Goal: Task Accomplishment & Management: Use online tool/utility

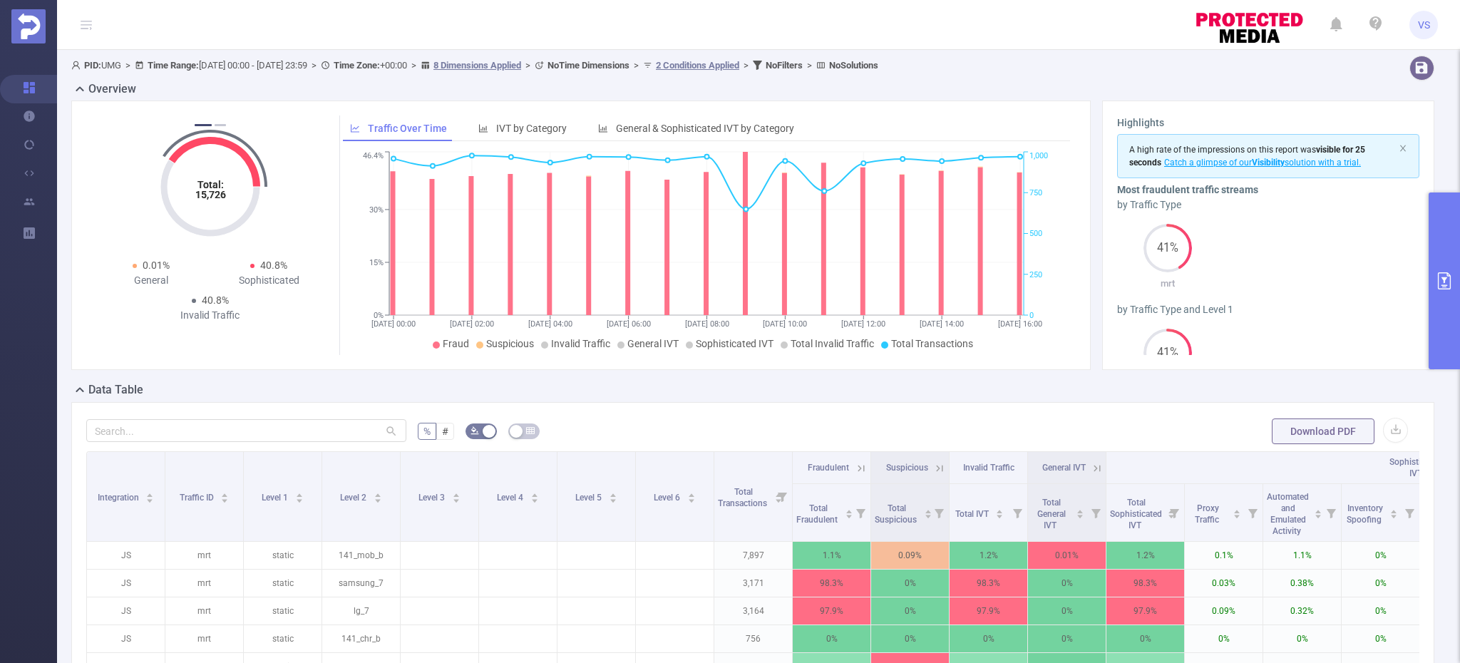
scroll to position [146, 0]
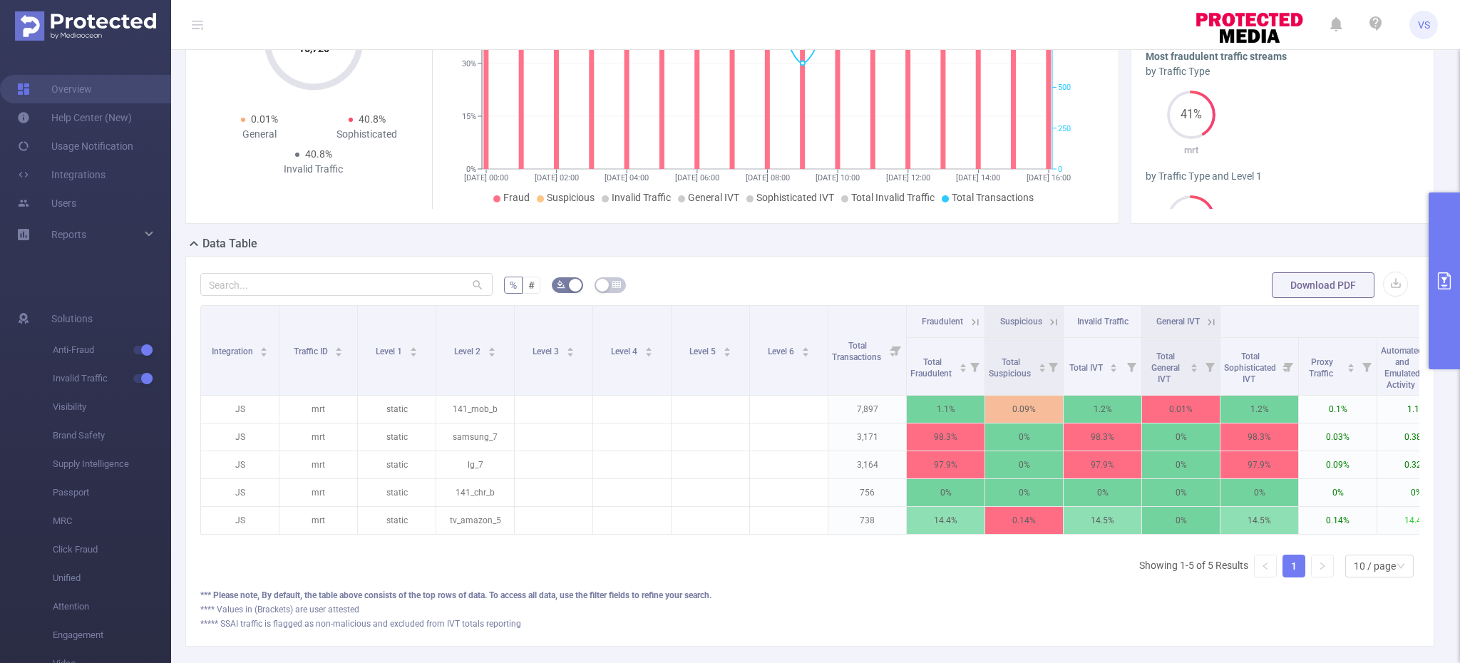
click at [1452, 310] on button "primary" at bounding box center [1444, 281] width 31 height 177
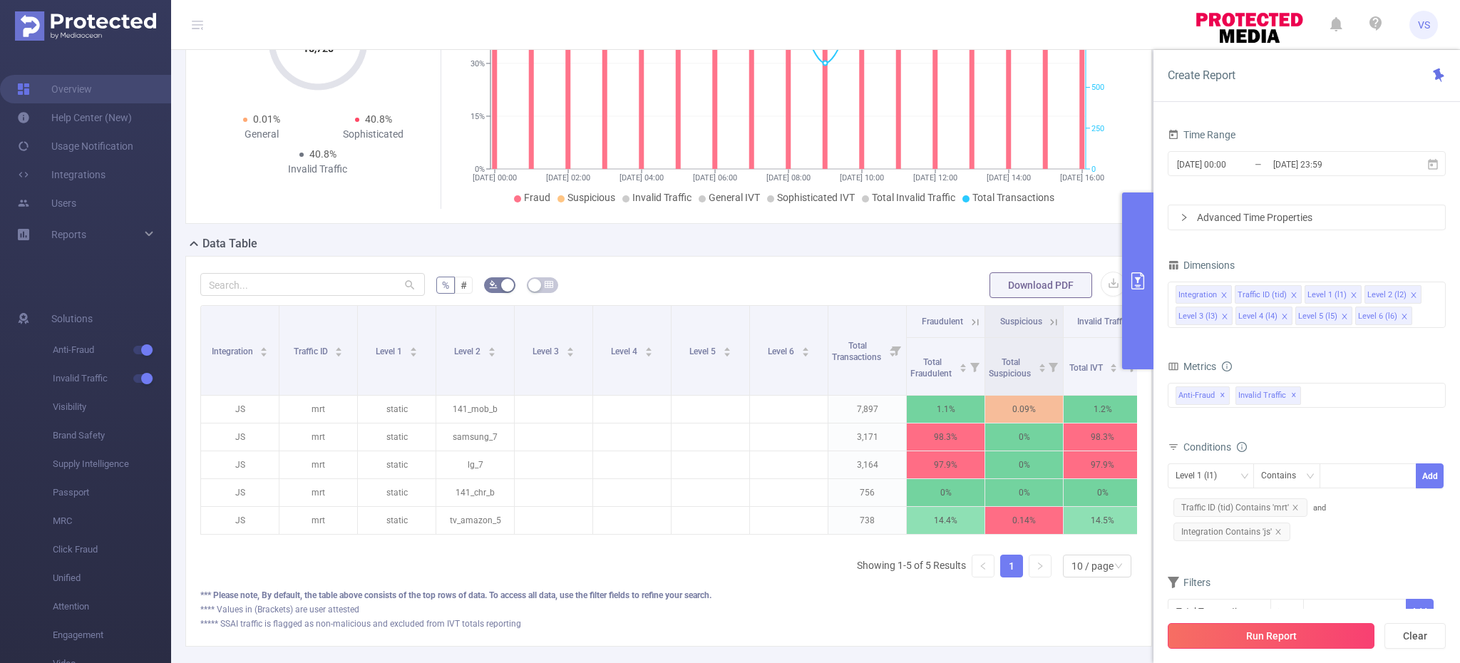
click at [1267, 635] on button "Run Report" at bounding box center [1271, 636] width 207 height 26
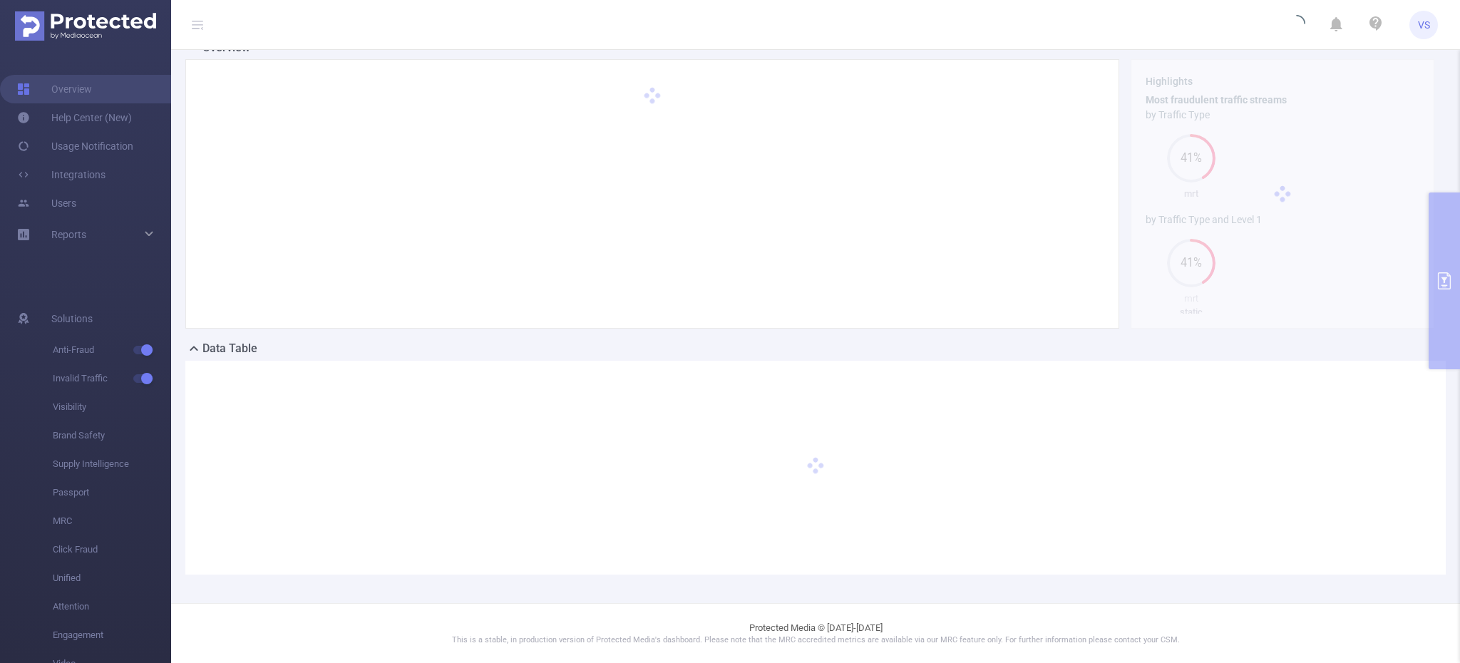
scroll to position [41, 0]
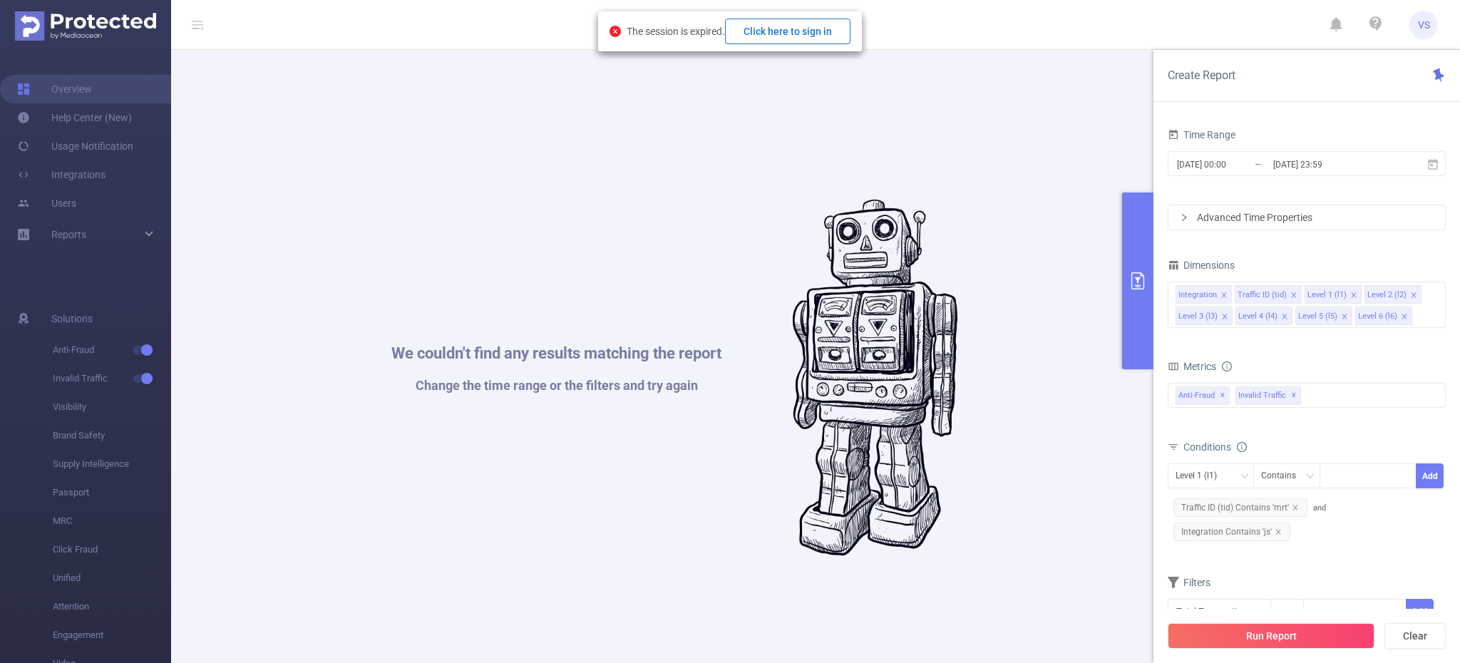
click at [807, 31] on button "Click here to sign in" at bounding box center [787, 32] width 125 height 26
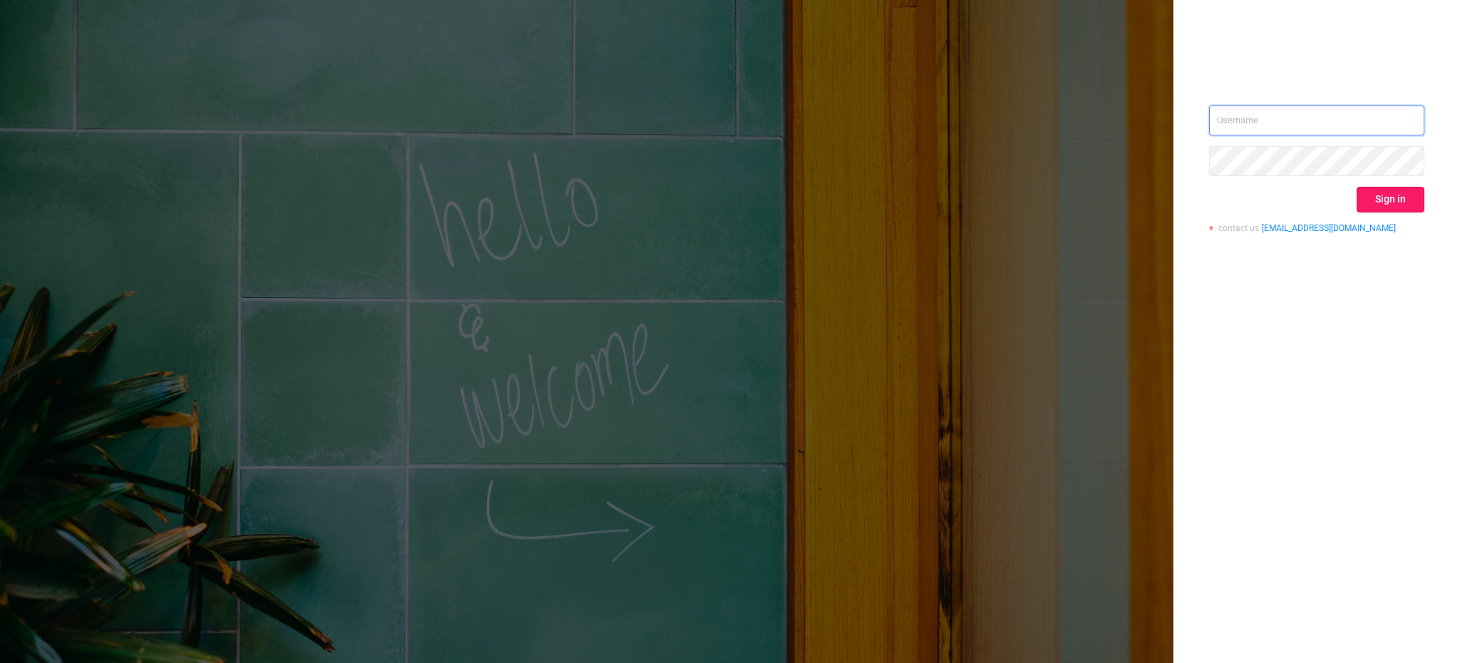
type input "[EMAIL_ADDRESS][DOMAIN_NAME]"
click at [1375, 200] on button "Sign in" at bounding box center [1391, 200] width 68 height 26
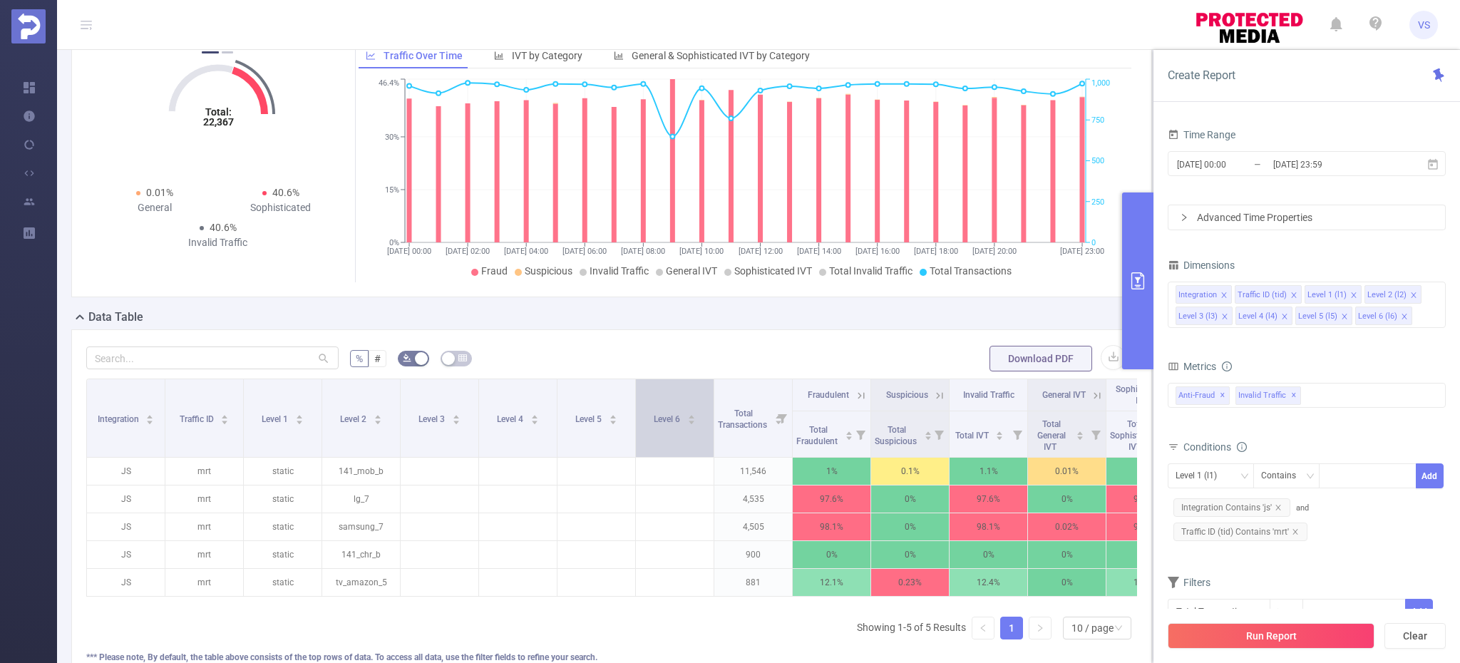
scroll to position [207, 0]
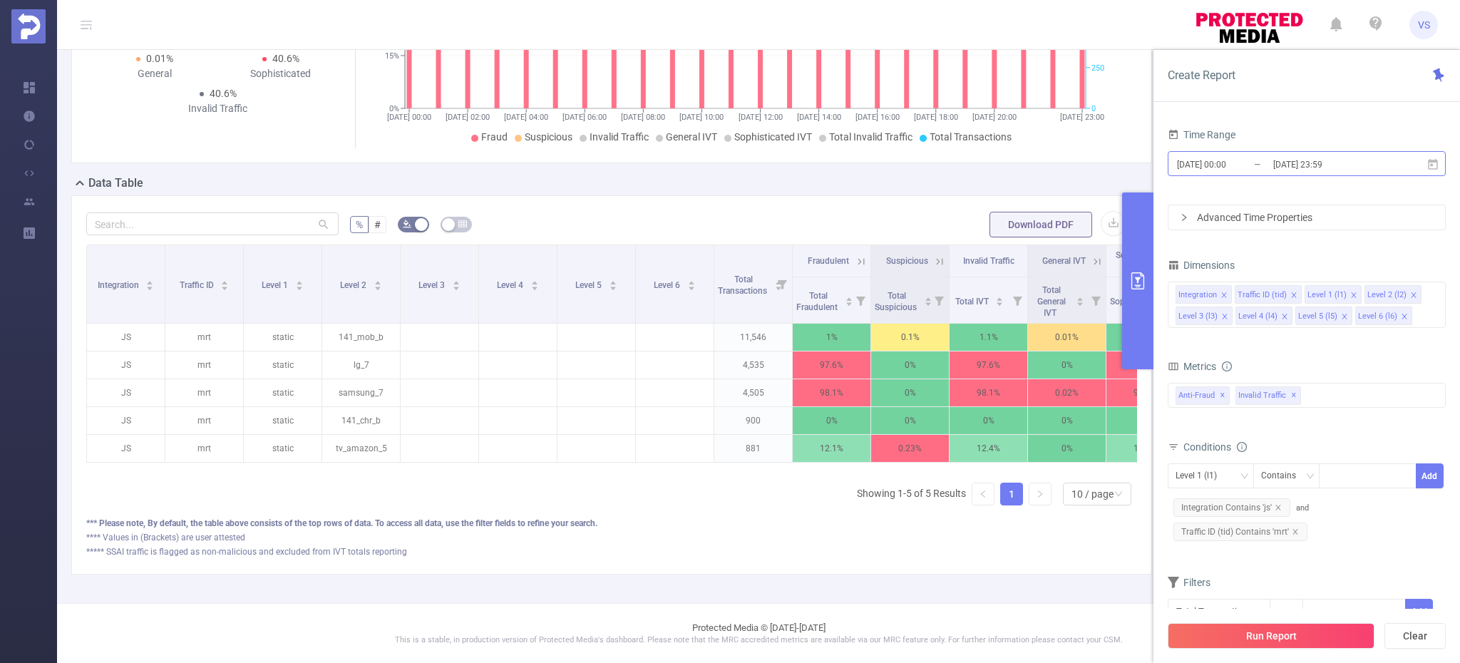
click at [1264, 163] on input "[DATE] 00:00" at bounding box center [1234, 164] width 116 height 19
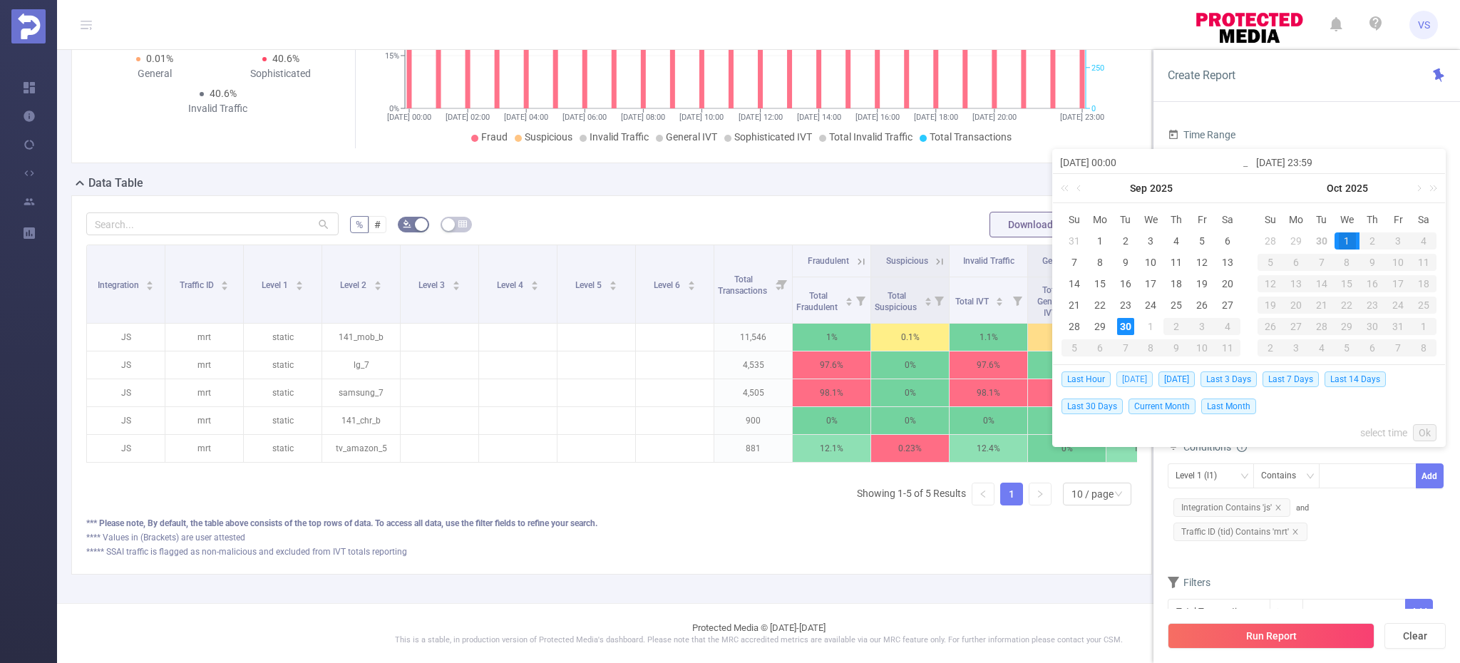
click at [1139, 379] on span "Today" at bounding box center [1135, 379] width 36 height 16
type input "2025-09-30 00:00"
type input "2025-09-30 23:59"
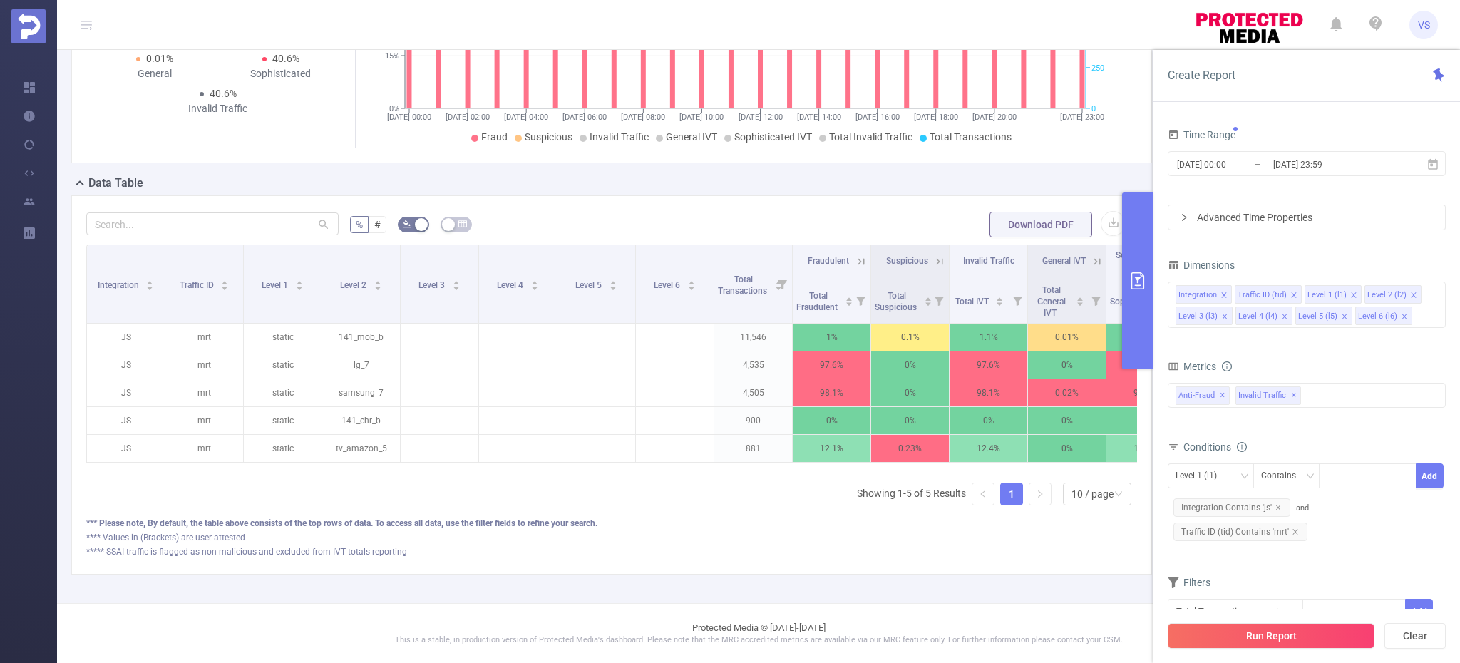
click at [1139, 379] on body "VS Overview Help Center (New) Usage Notification Integrations Users Reports PID…" at bounding box center [730, 331] width 1460 height 663
click at [1265, 650] on div "Run Report Clear" at bounding box center [1307, 636] width 307 height 54
click at [1263, 640] on button "Run Report" at bounding box center [1271, 636] width 207 height 26
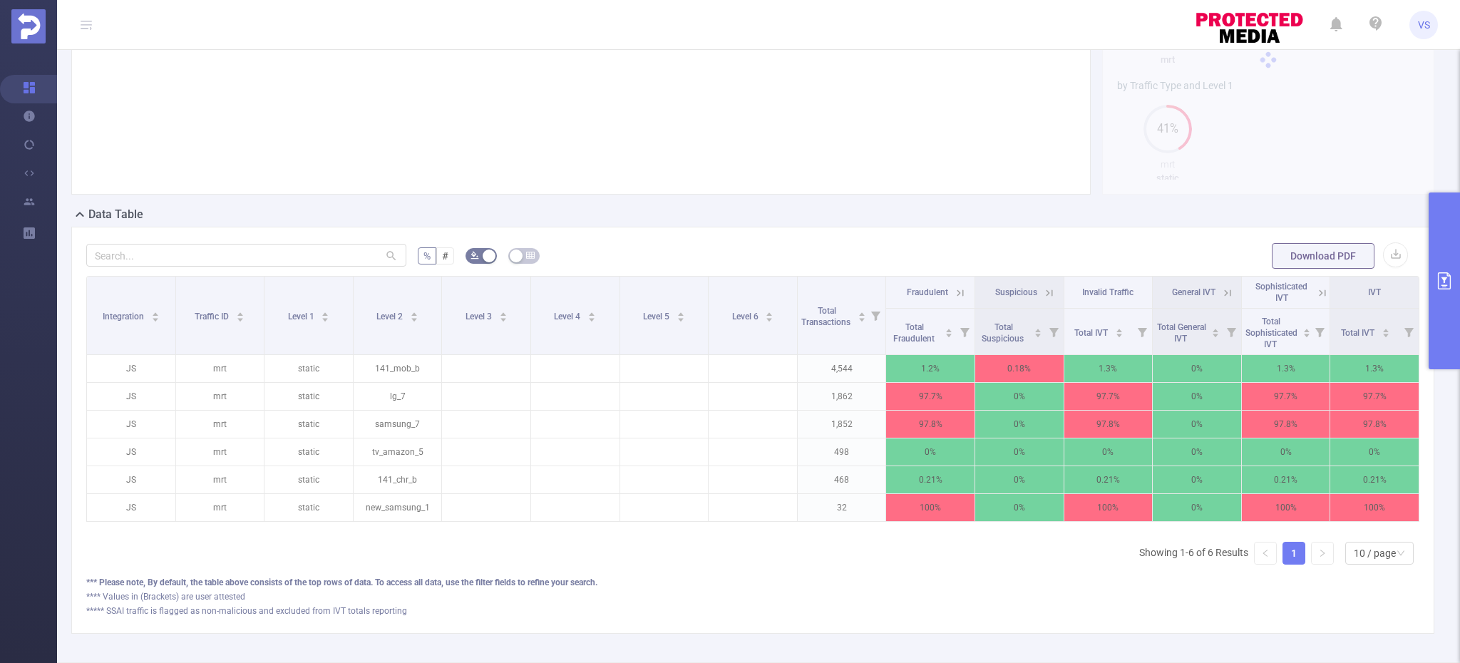
scroll to position [235, 0]
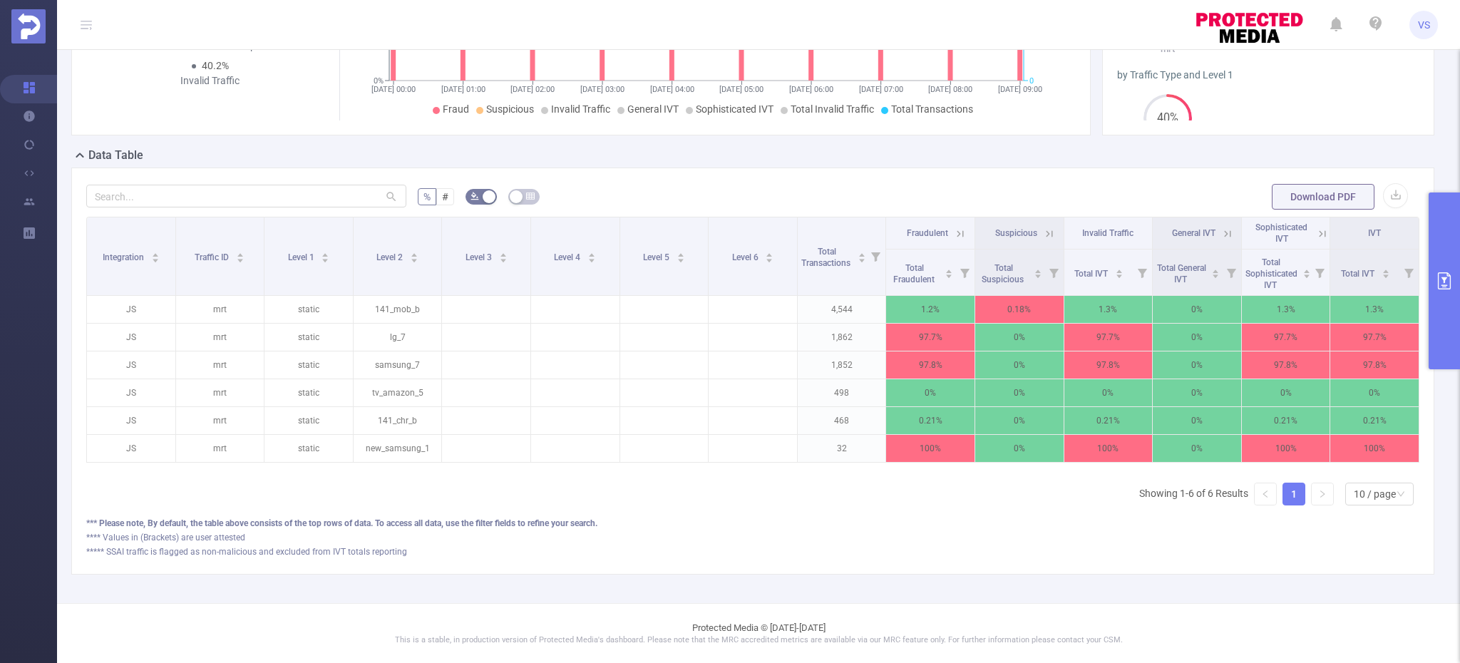
click at [1323, 233] on icon at bounding box center [1323, 233] width 6 height 6
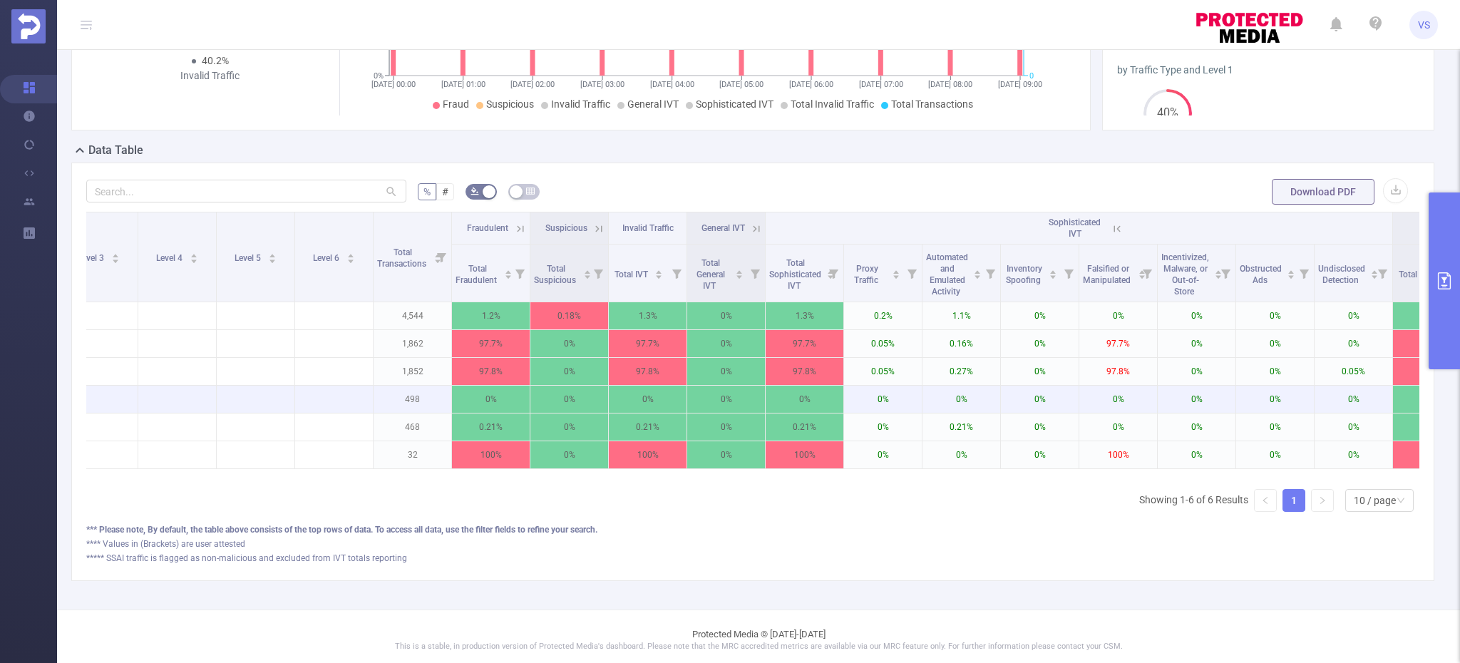
scroll to position [0, 389]
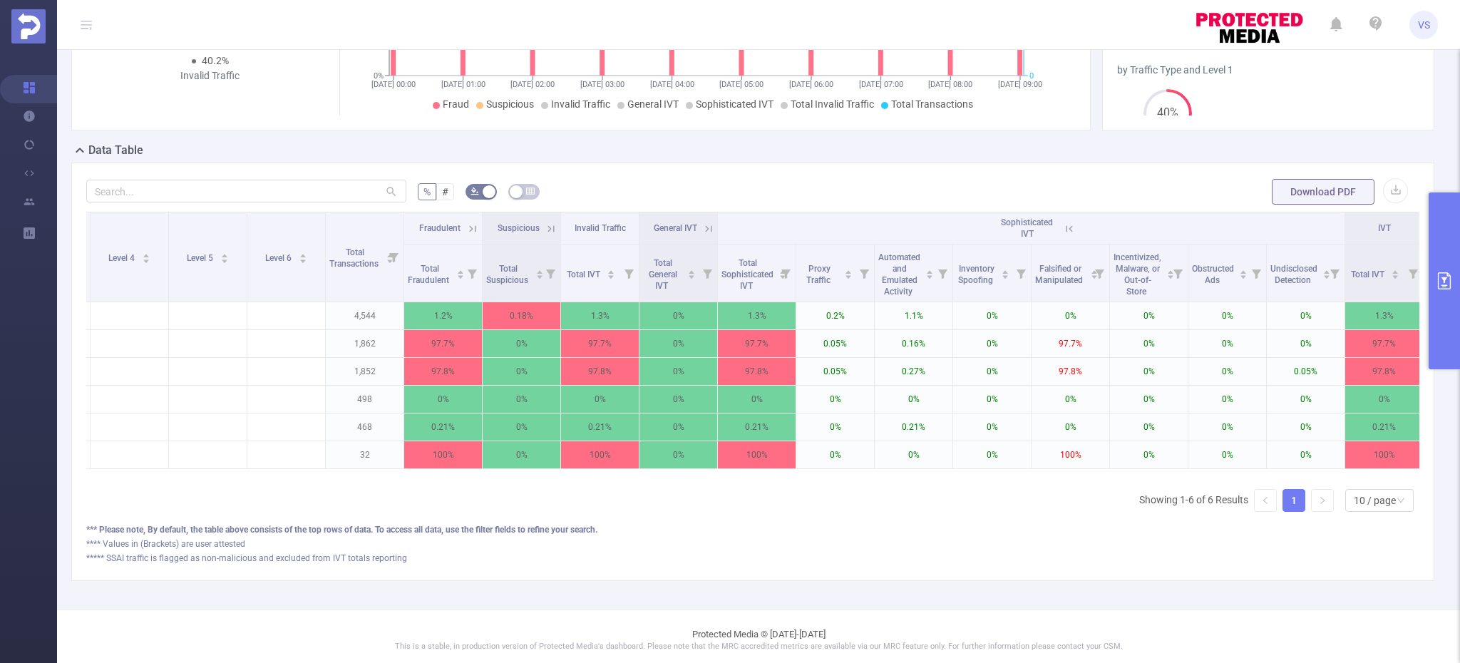
click at [1452, 317] on button "primary" at bounding box center [1444, 281] width 31 height 177
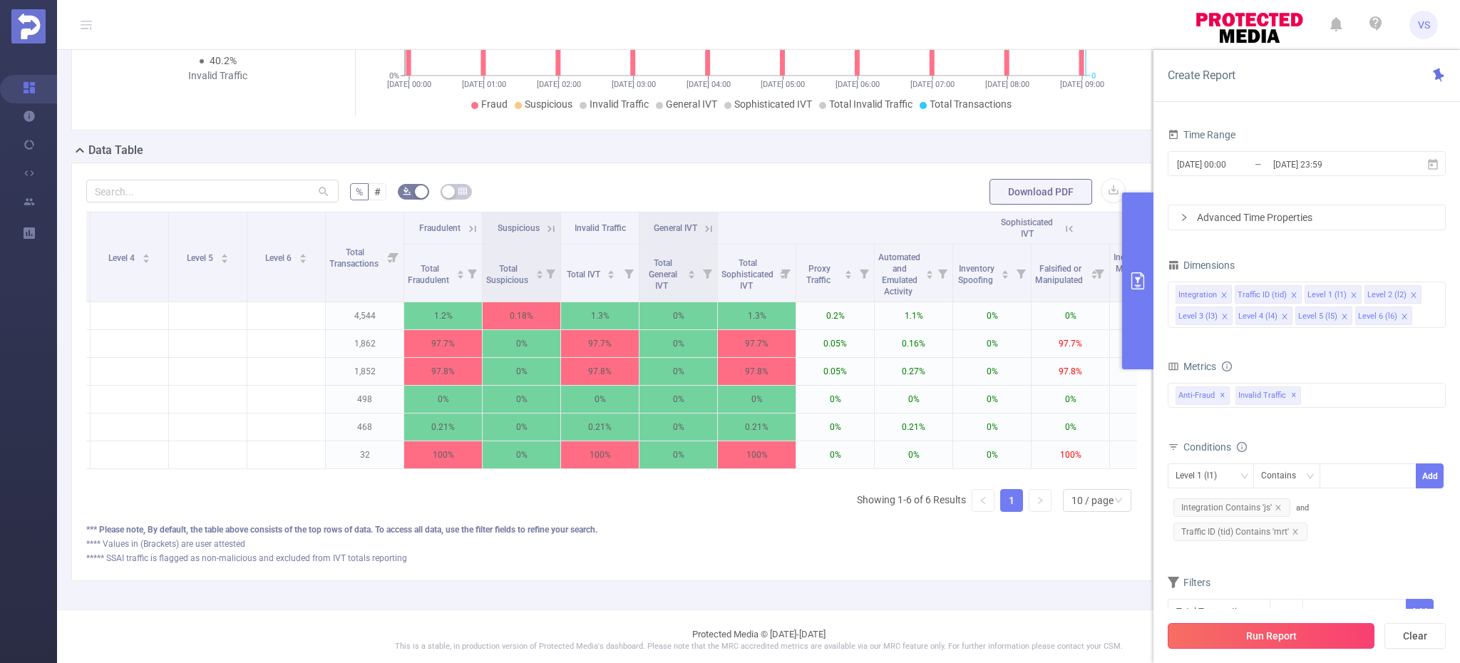
click at [1192, 637] on button "Run Report" at bounding box center [1271, 636] width 207 height 26
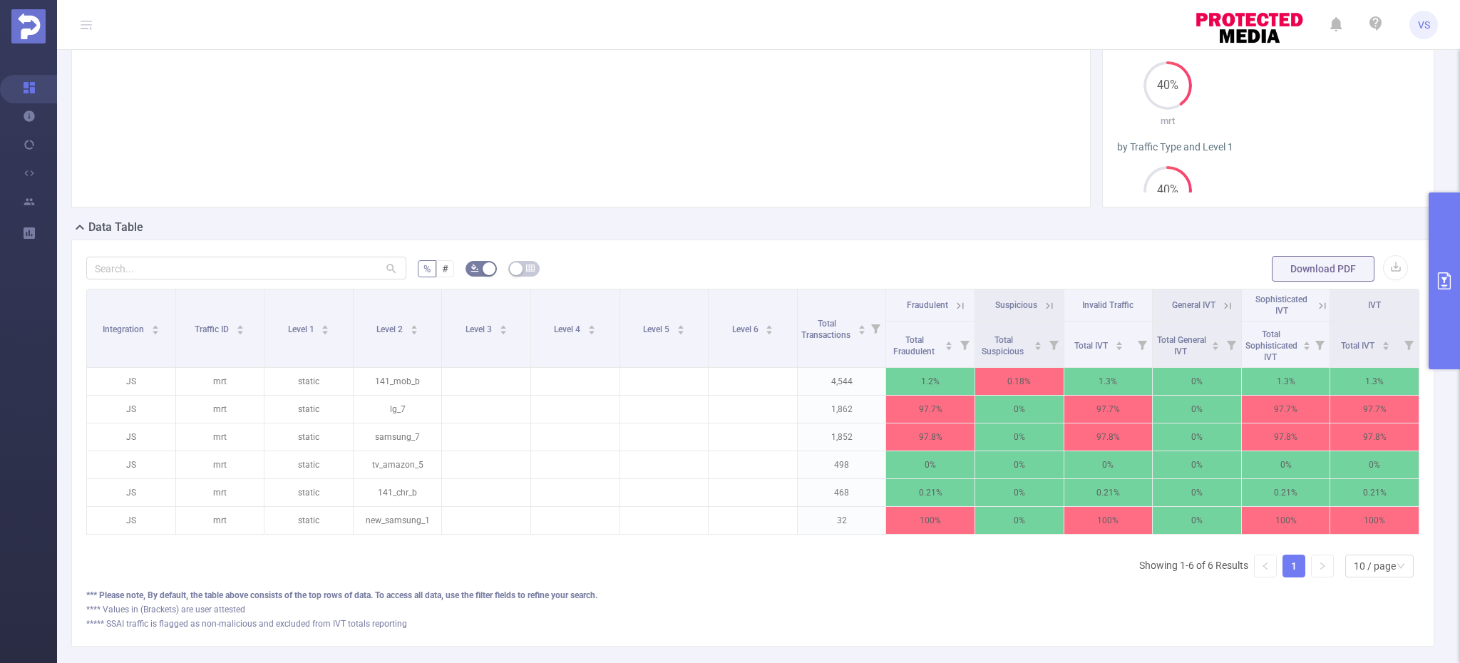
scroll to position [200, 0]
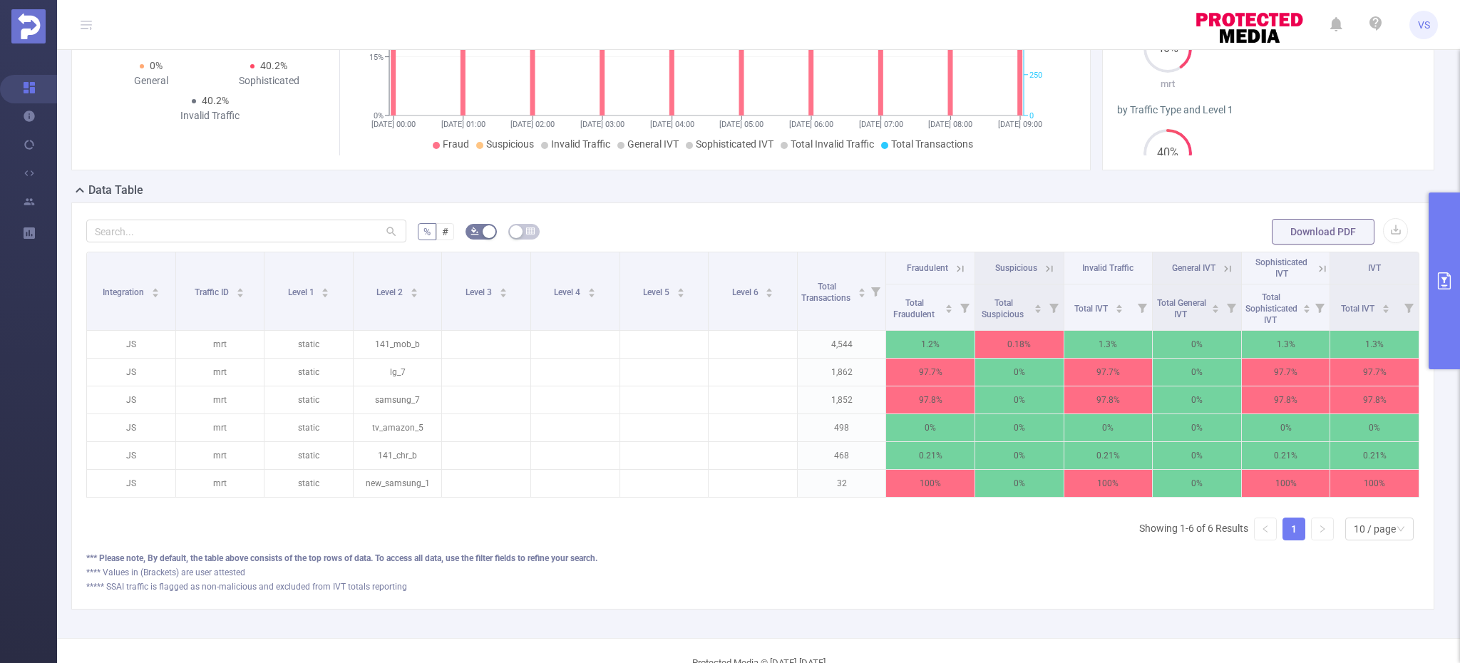
click at [1440, 297] on button "primary" at bounding box center [1444, 281] width 31 height 177
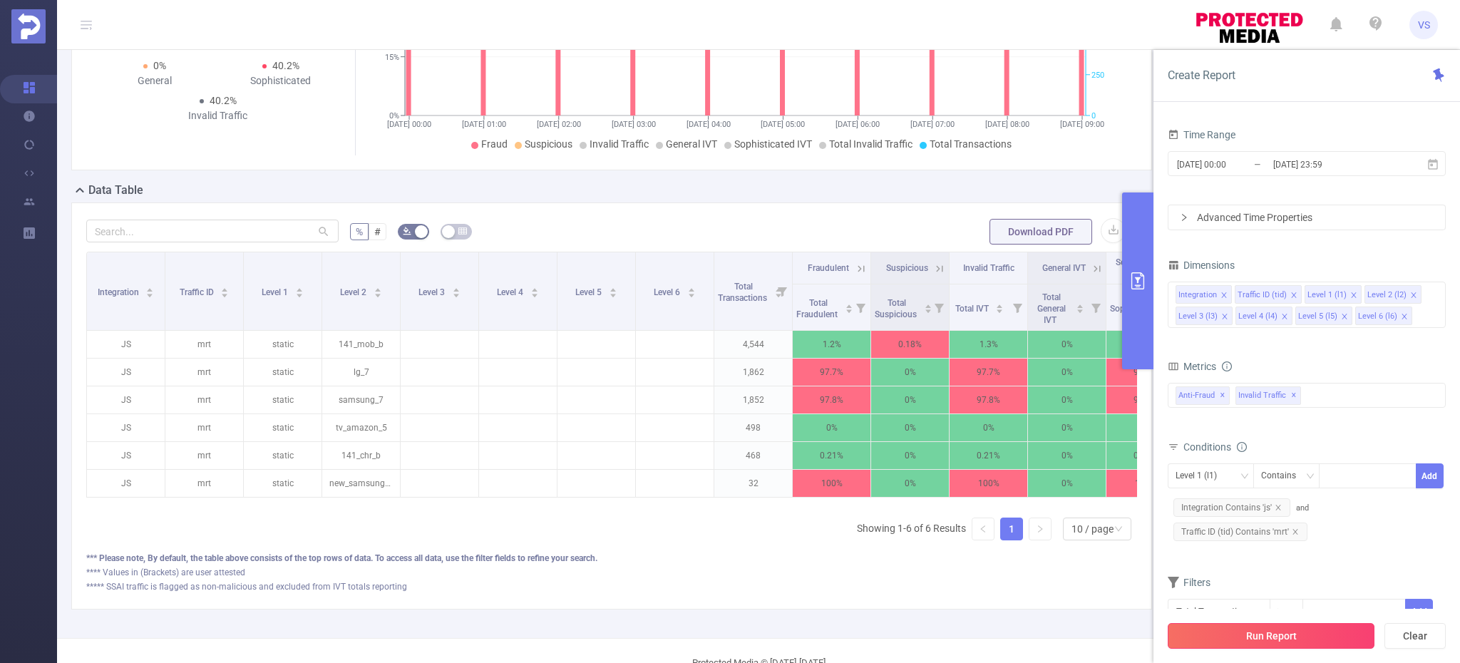
click at [1269, 636] on button "Run Report" at bounding box center [1271, 636] width 207 height 26
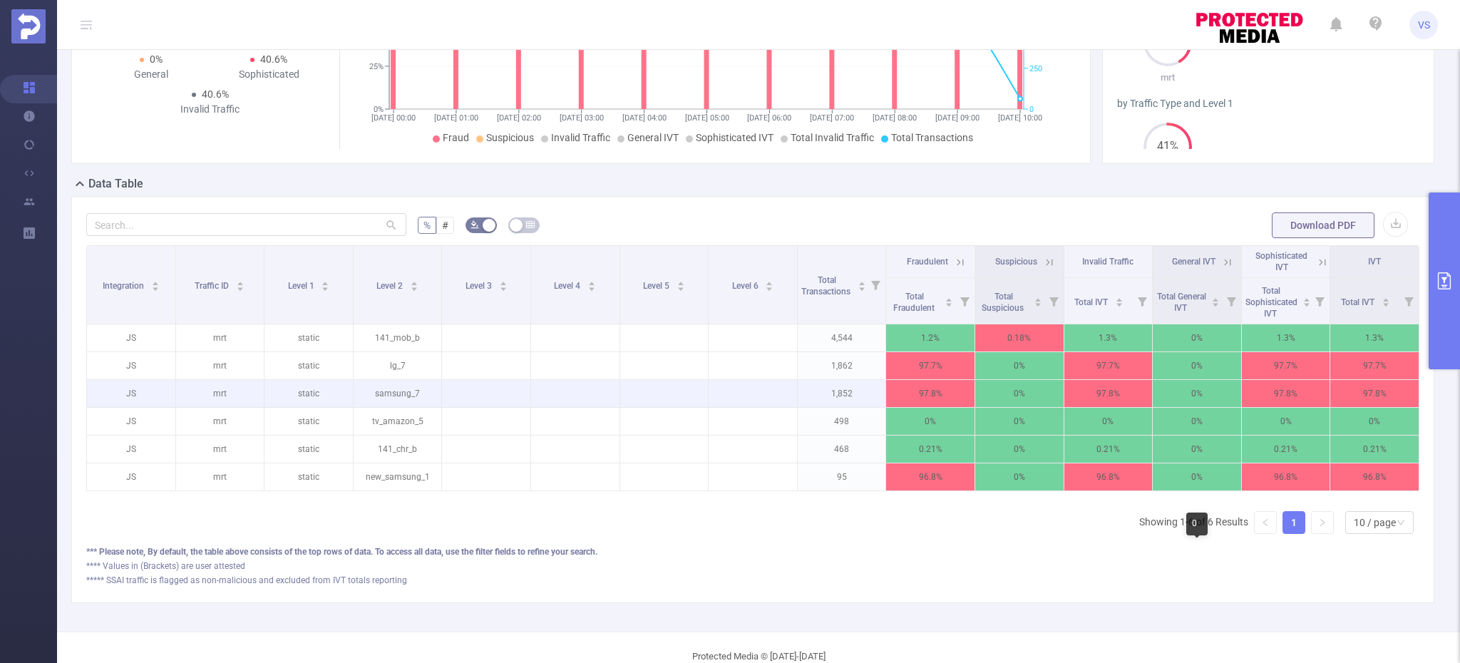
scroll to position [235, 0]
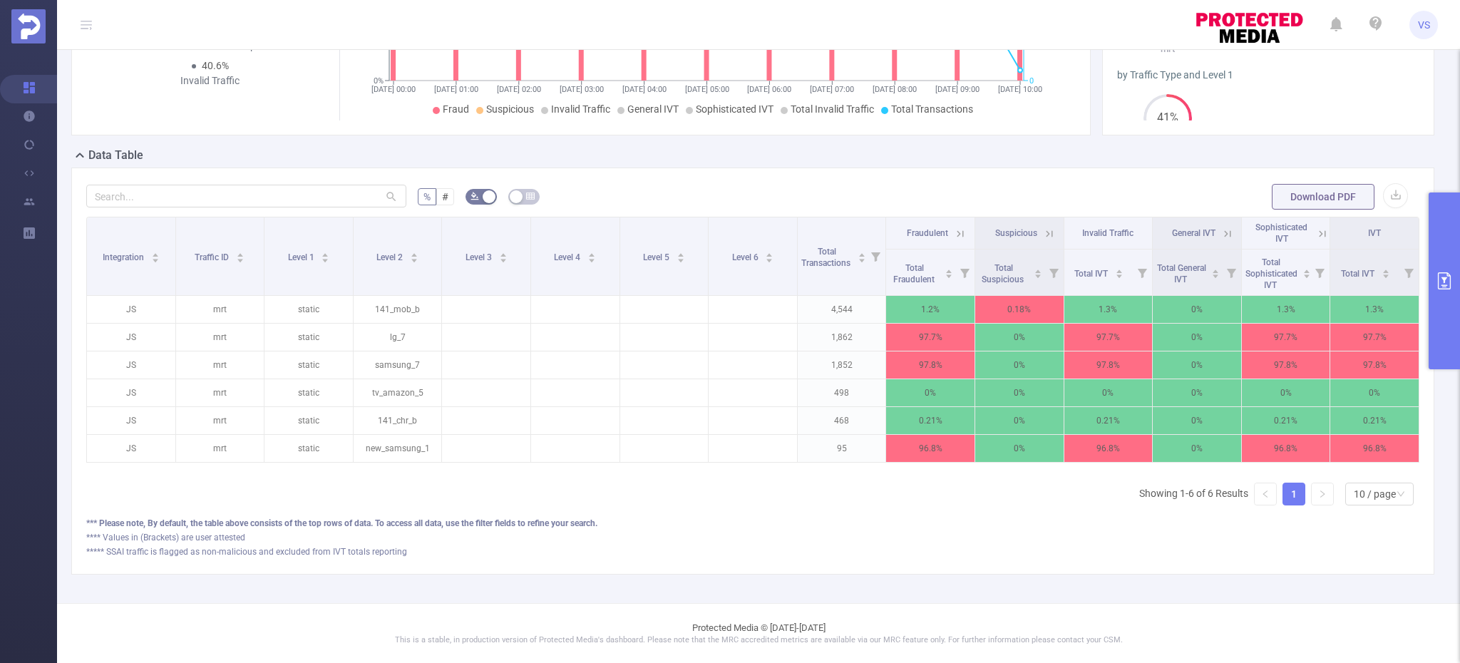
click at [1325, 235] on icon at bounding box center [1323, 233] width 6 height 6
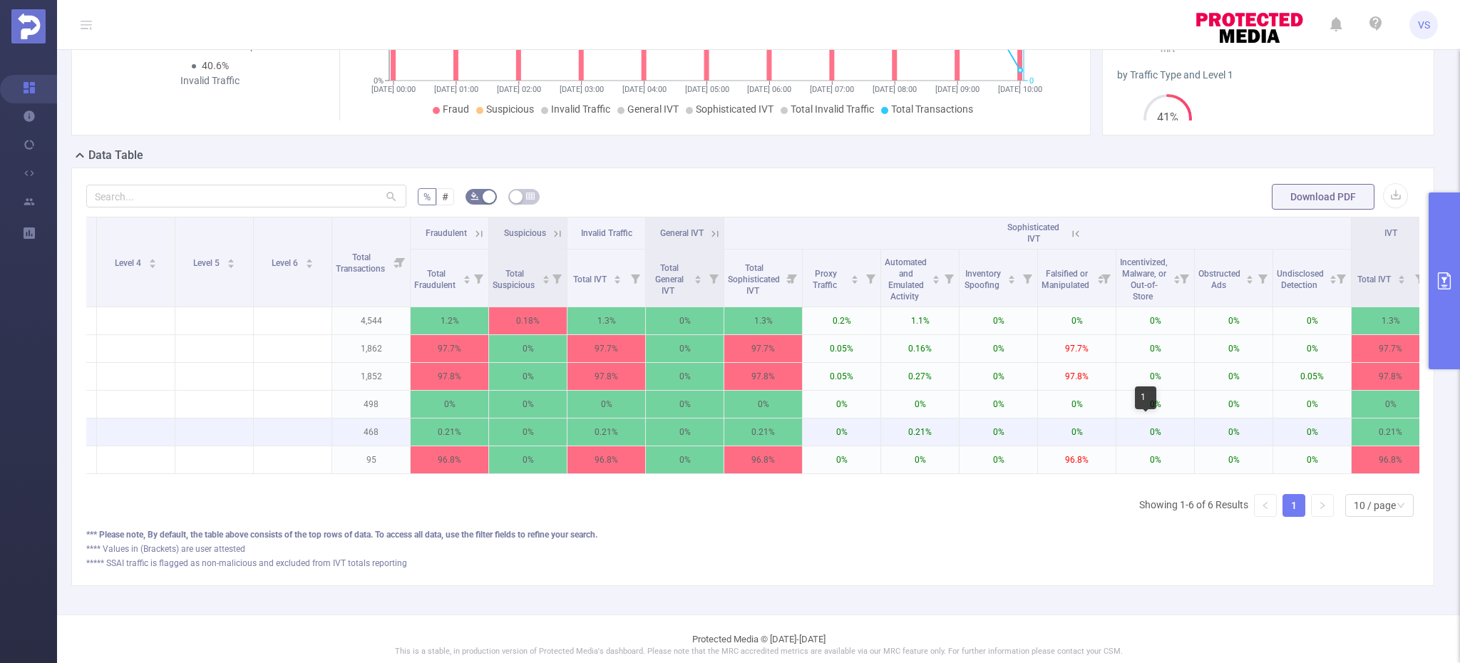
scroll to position [0, 396]
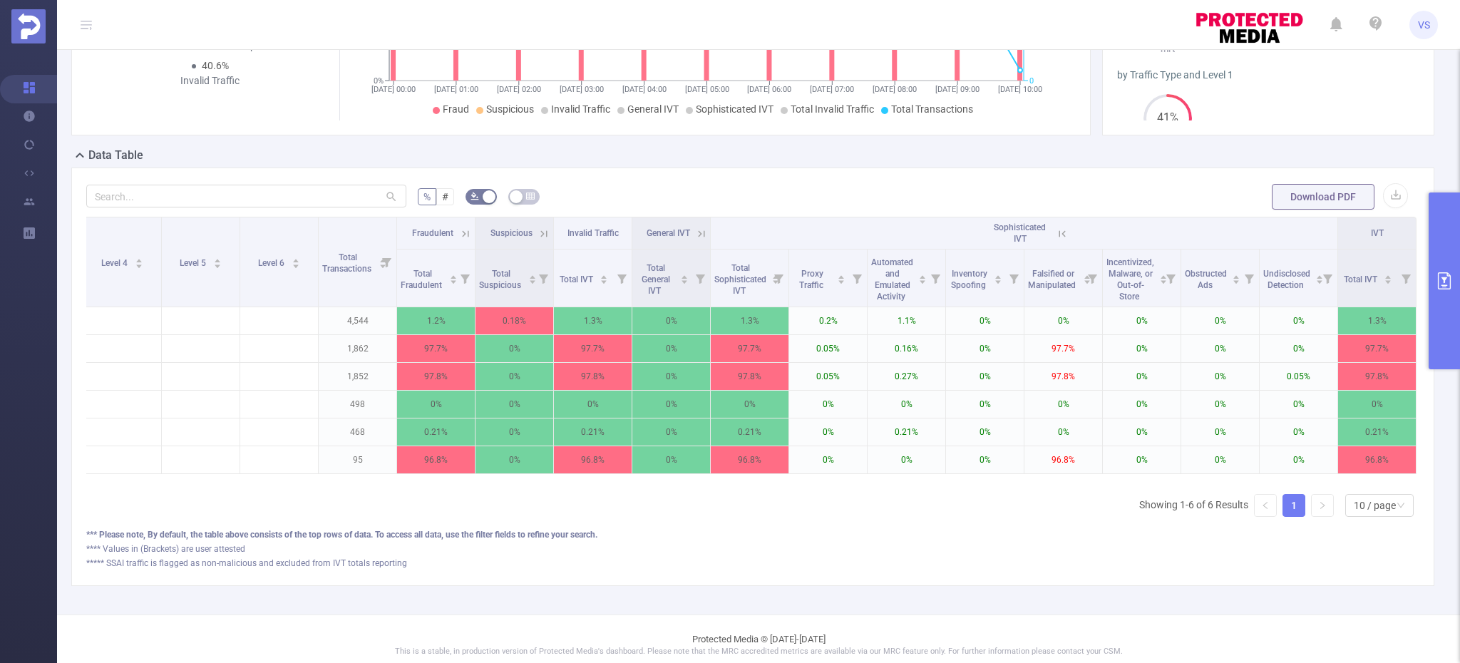
click at [700, 232] on icon at bounding box center [702, 233] width 6 height 6
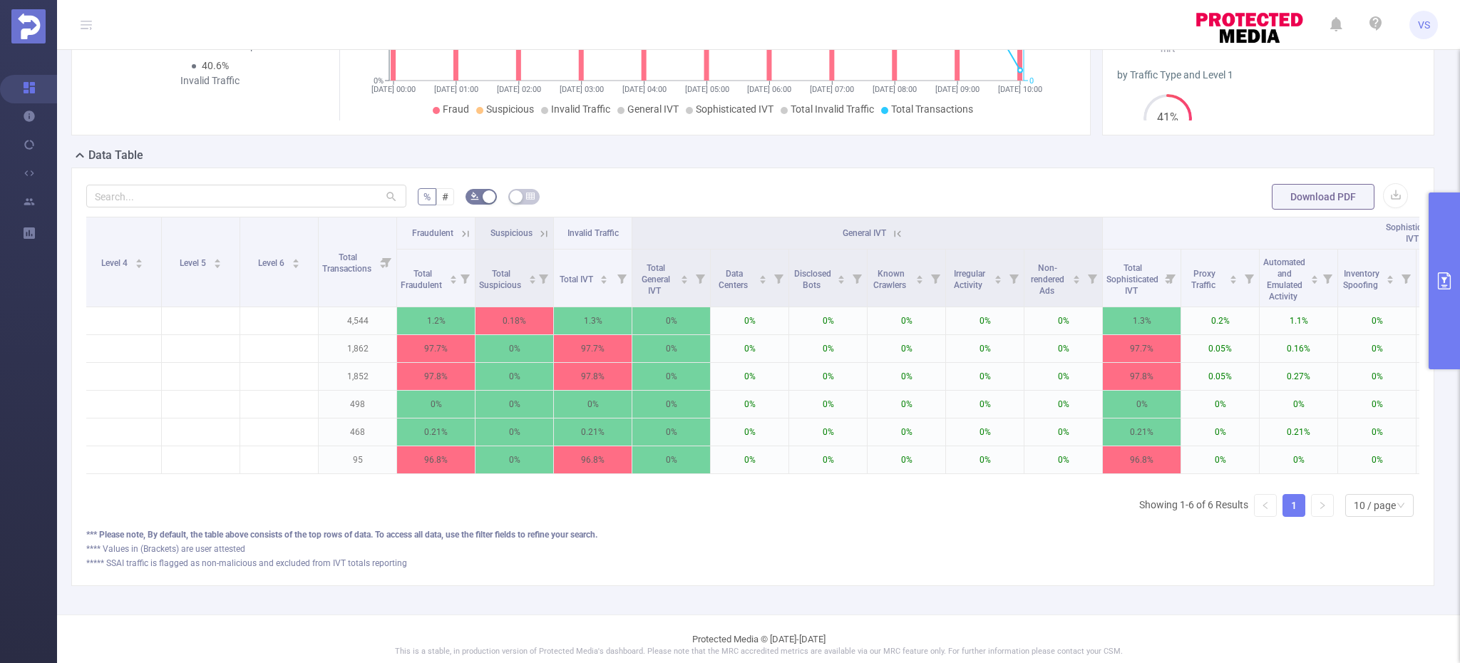
click at [895, 235] on icon at bounding box center [898, 233] width 6 height 6
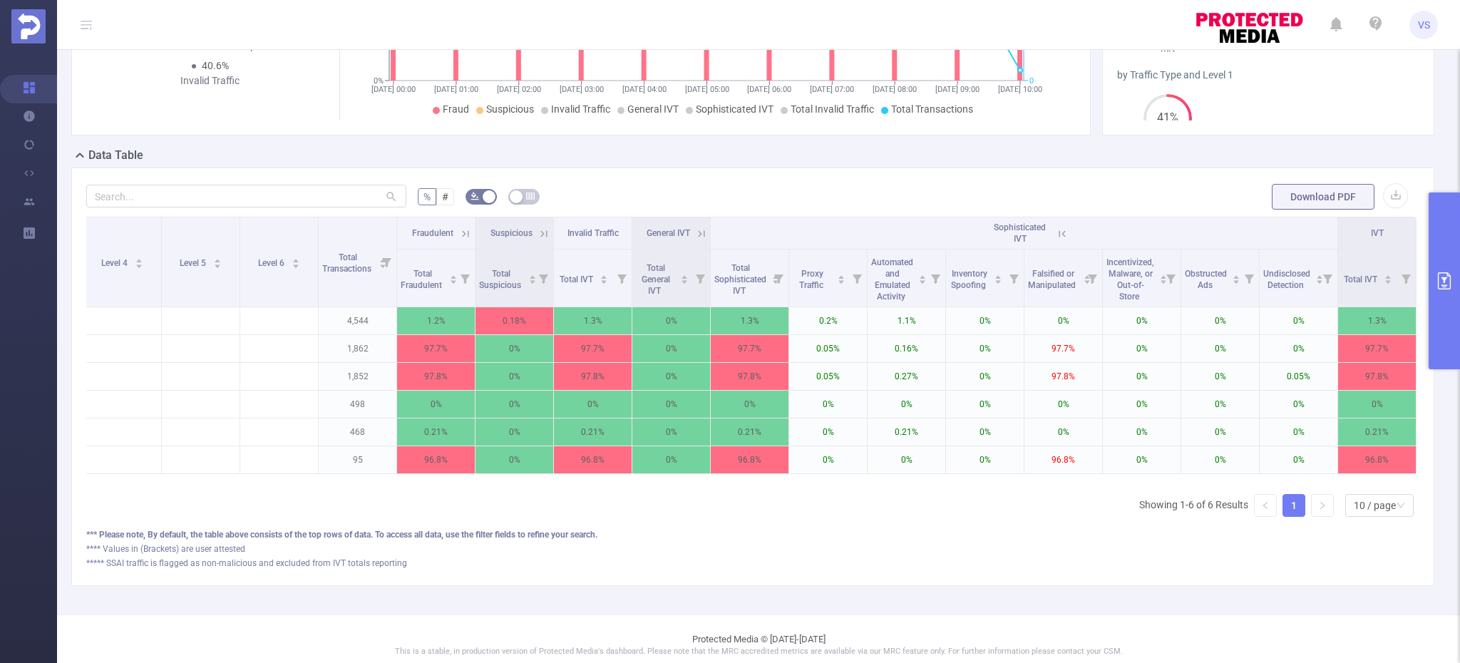
click at [1061, 229] on icon at bounding box center [1062, 233] width 13 height 13
